Goal: Find specific page/section: Find specific page/section

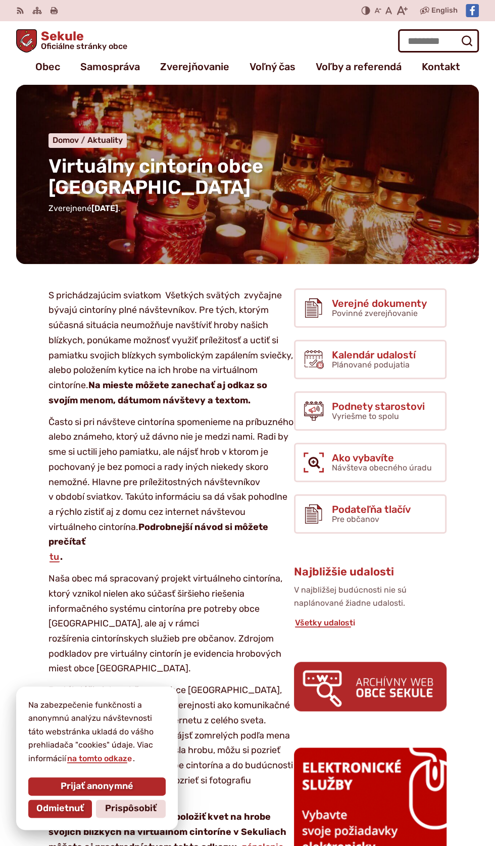
click at [253, 158] on span "Virtuálny cintorín obce [GEOGRAPHIC_DATA]" at bounding box center [155, 176] width 215 height 44
click at [263, 173] on span "Virtuálny cintorín obce [GEOGRAPHIC_DATA]" at bounding box center [155, 176] width 215 height 44
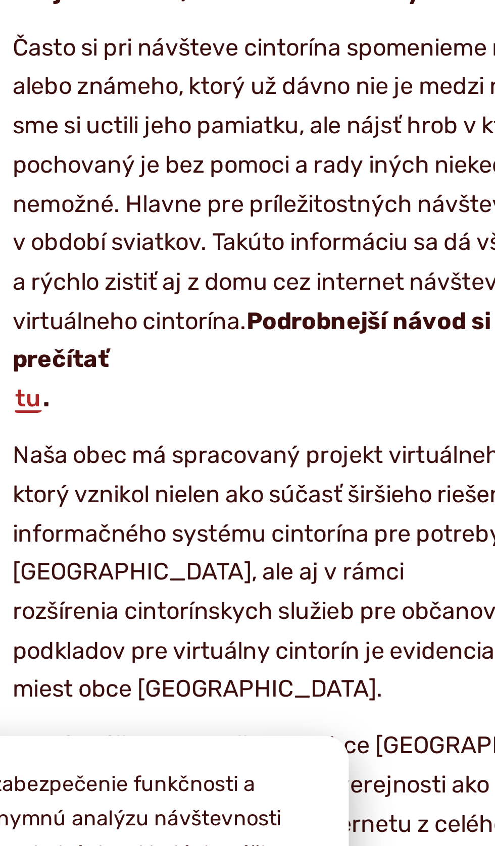
click at [55, 551] on link "tu" at bounding box center [54, 556] width 12 height 11
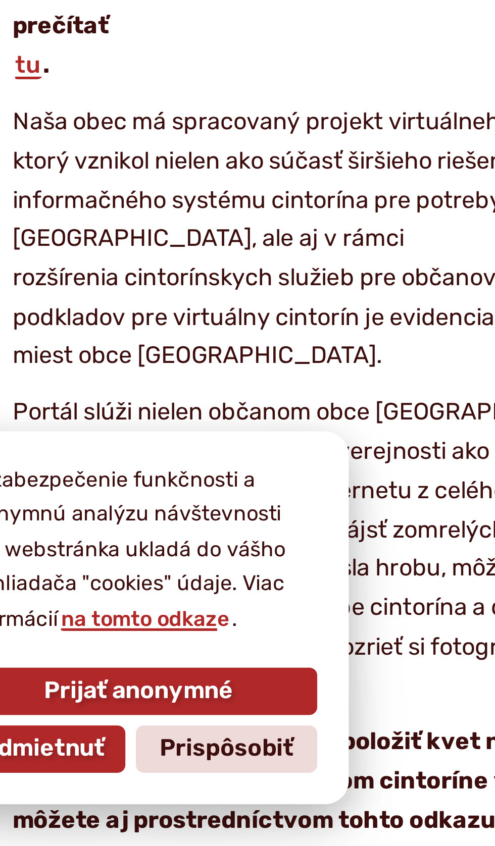
scroll to position [16, 0]
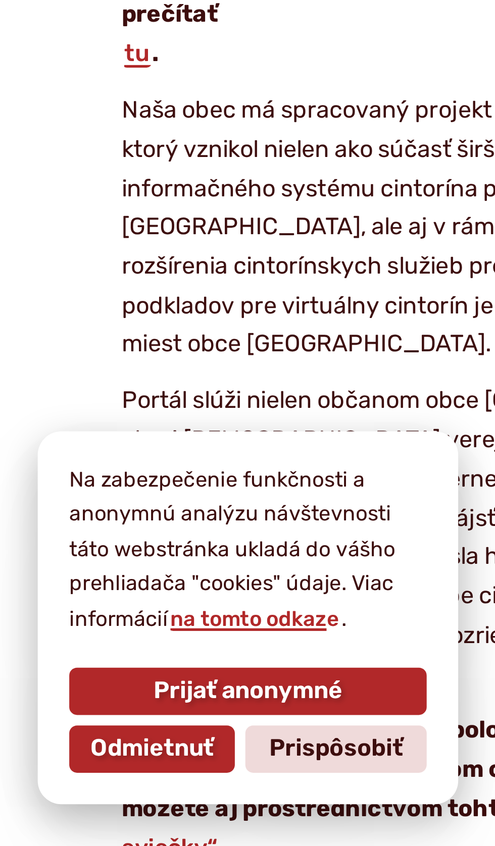
click at [168, 824] on div "Na zabezpečenie funkčnosti a anonymnú analýzu návštevnosti táto webstránka ukla…" at bounding box center [97, 757] width 162 height 143
click at [102, 794] on button "Prijať anonymné" at bounding box center [96, 786] width 137 height 18
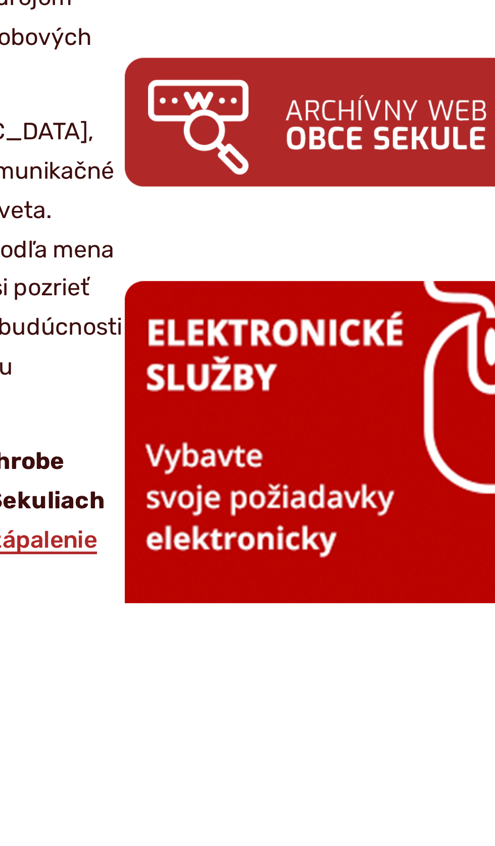
scroll to position [25, 0]
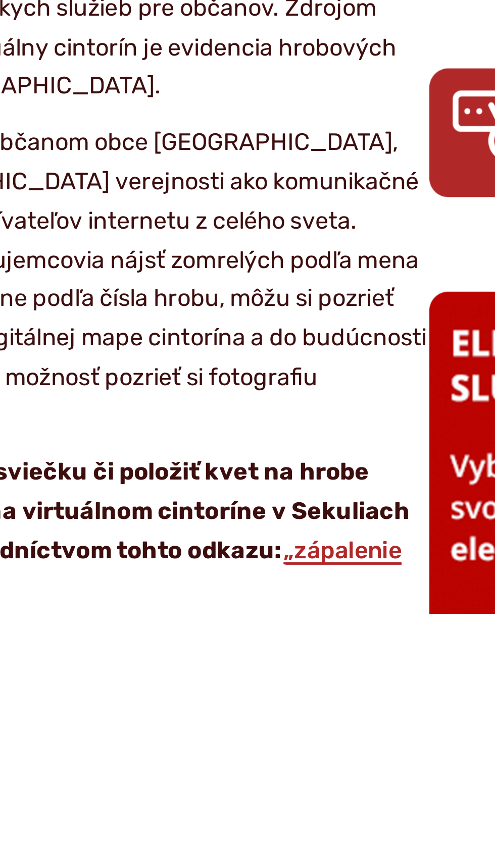
click at [266, 816] on link "„zápalenie sviečky“" at bounding box center [165, 829] width 235 height 26
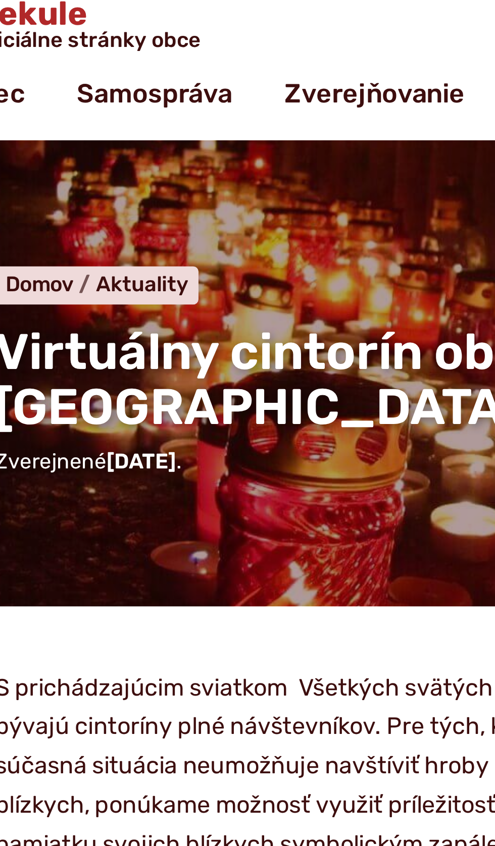
scroll to position [0, 0]
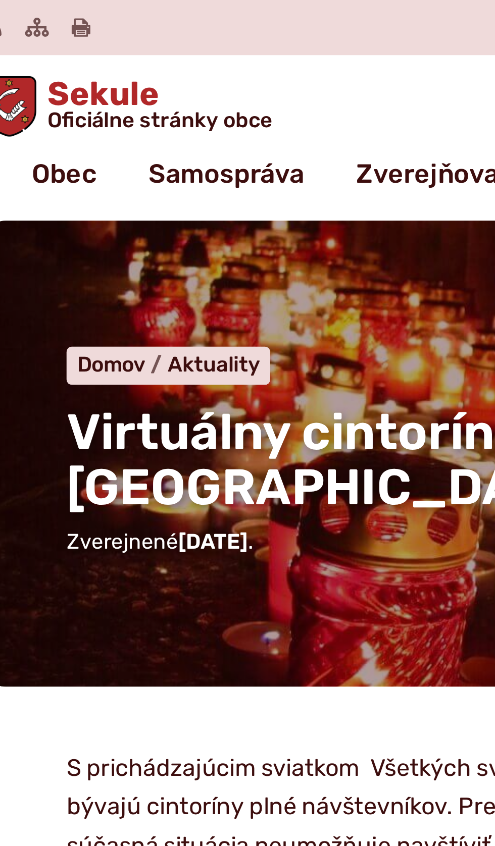
click at [144, 161] on span "Virtuálny cintorín obce [GEOGRAPHIC_DATA]" at bounding box center [155, 176] width 215 height 44
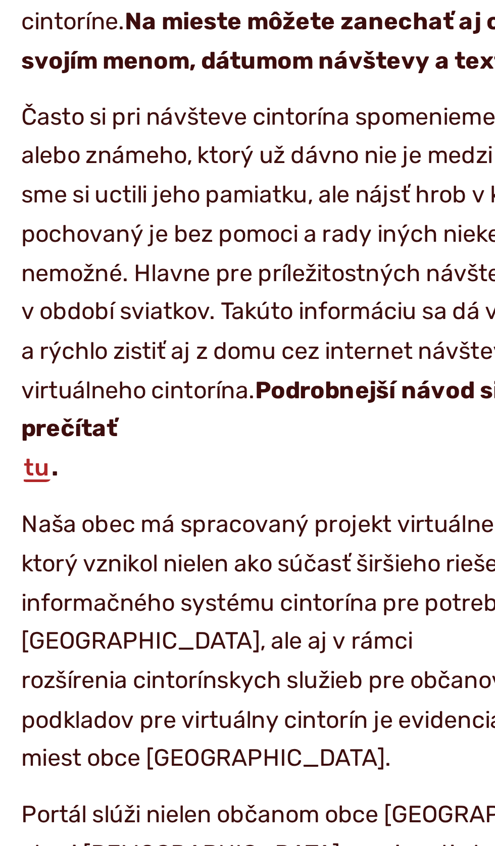
click at [57, 551] on link "tu" at bounding box center [54, 556] width 12 height 11
